Goal: Information Seeking & Learning: Learn about a topic

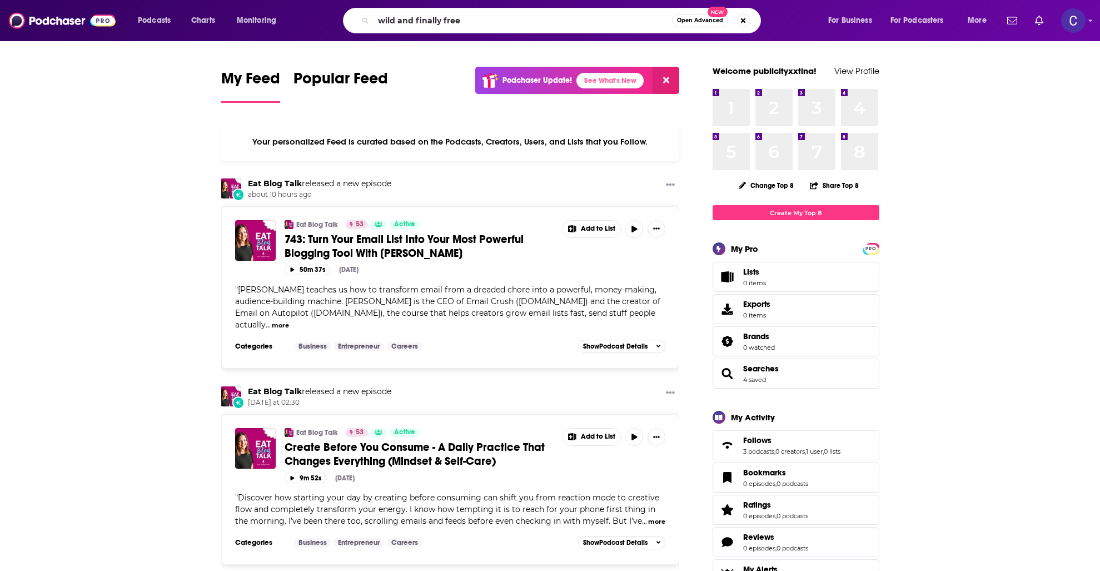
type input "wild and finally free"
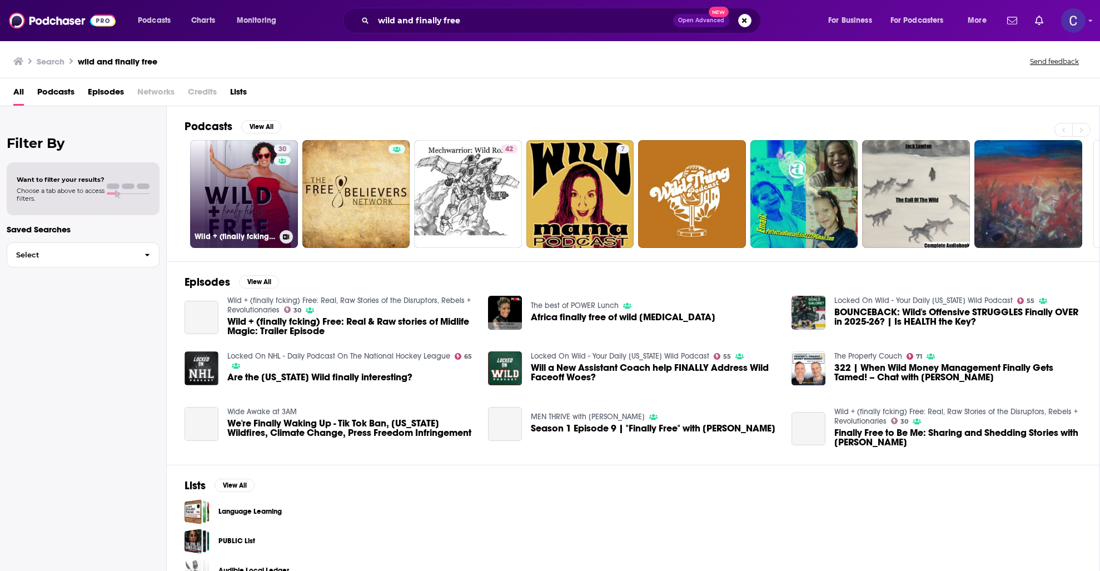
click at [262, 205] on link "30 Wild + (finally fcking) Free: Real, Raw Stories of the Disruptors, Rebels + …" at bounding box center [244, 194] width 108 height 108
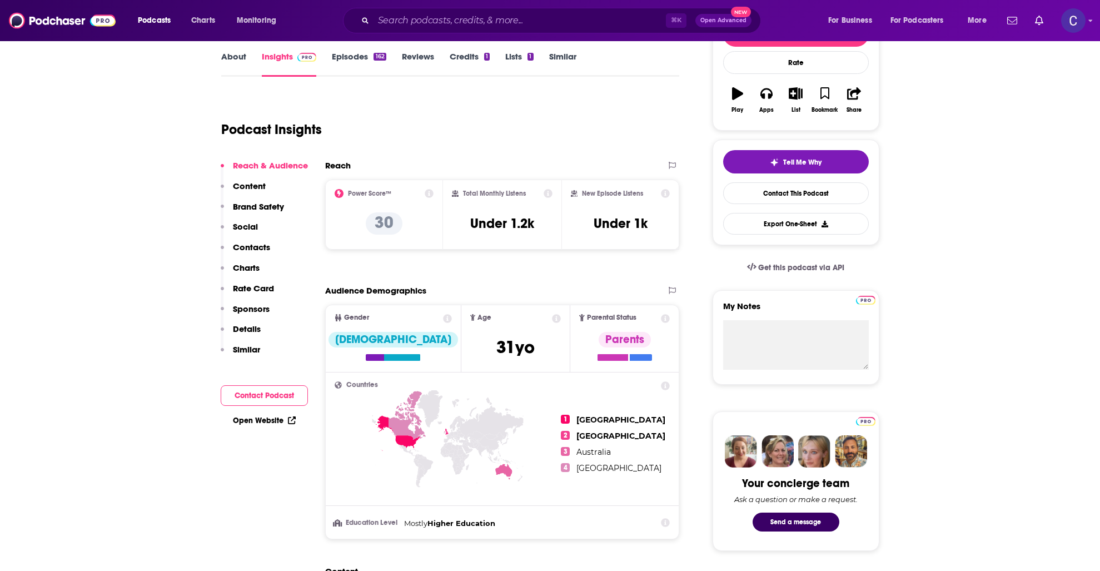
scroll to position [190, 0]
